Goal: Information Seeking & Learning: Learn about a topic

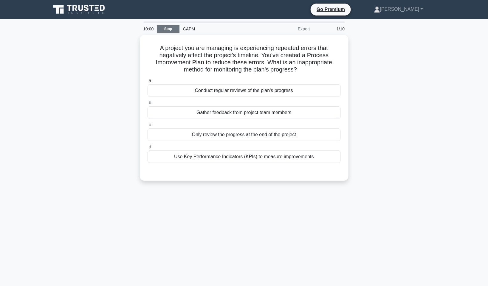
click at [174, 32] on link "Stop" at bounding box center [168, 28] width 22 height 7
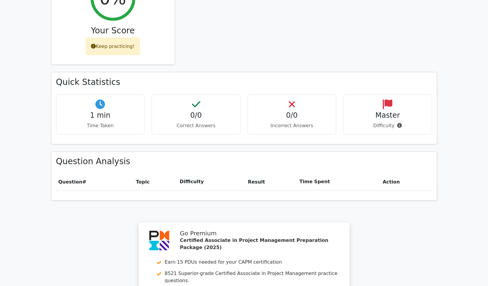
scroll to position [447, 0]
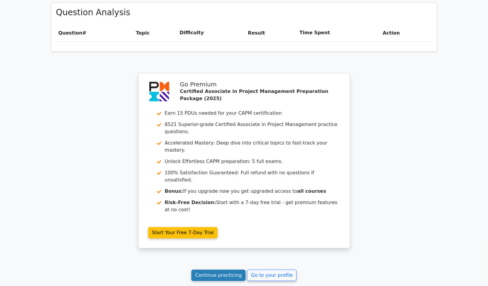
click at [228, 270] on link "Continue practicing" at bounding box center [218, 275] width 55 height 11
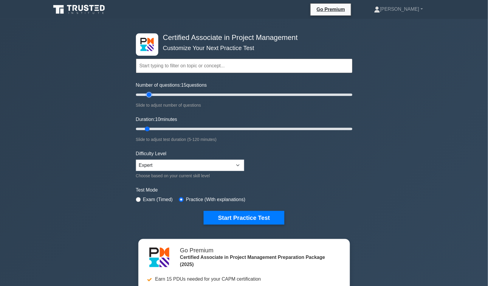
click at [151, 94] on input "Number of questions: 15 questions" at bounding box center [244, 94] width 216 height 7
type input "20"
click at [155, 94] on input "Number of questions: 15 questions" at bounding box center [244, 94] width 216 height 7
click at [156, 129] on input "Duration: 10 minutes" at bounding box center [244, 128] width 216 height 7
click at [161, 127] on input "Duration: 15 minutes" at bounding box center [244, 128] width 216 height 7
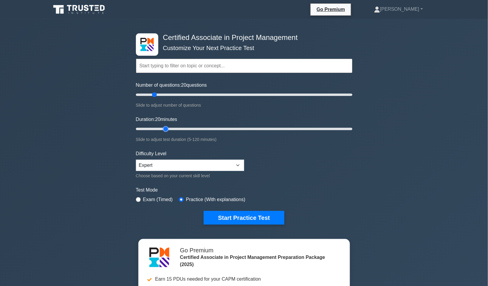
type input "20"
click at [164, 127] on input "Duration: 20 minutes" at bounding box center [244, 128] width 216 height 7
